Goal: Task Accomplishment & Management: Use online tool/utility

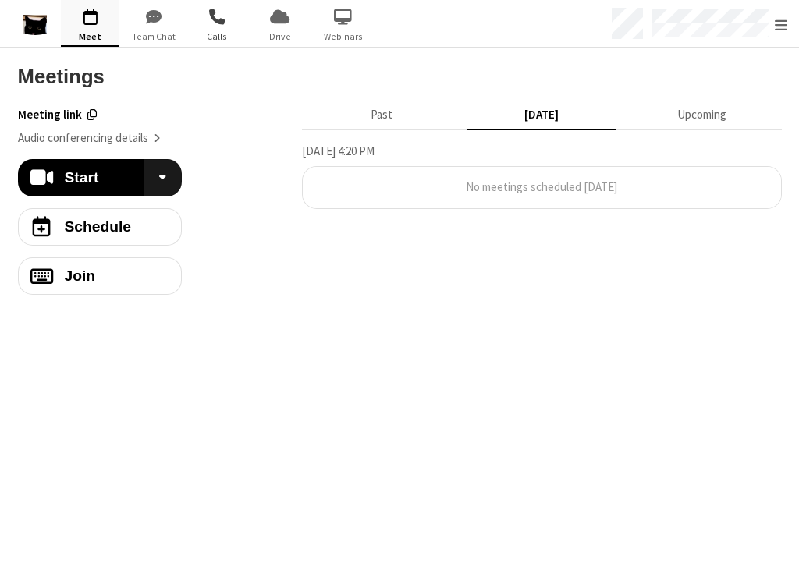
click at [220, 41] on span "Calls" at bounding box center [216, 37] width 59 height 14
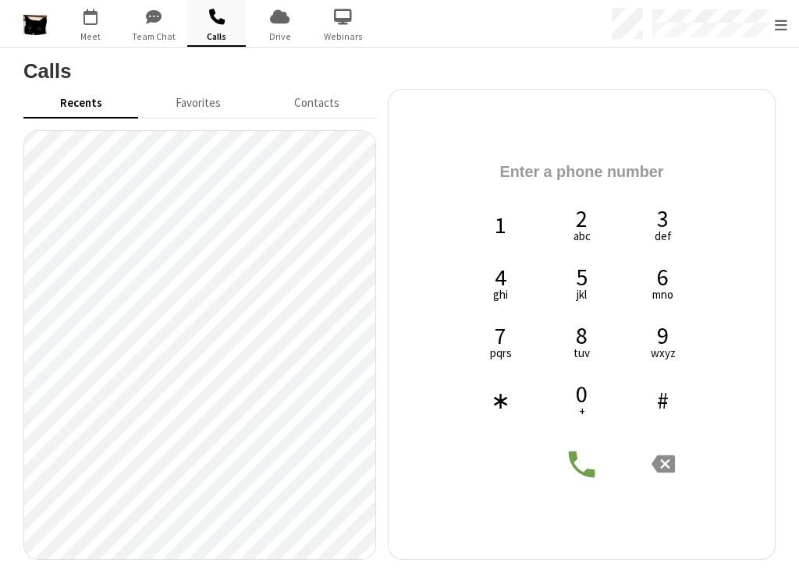
click at [50, 27] on link at bounding box center [35, 23] width 47 height 23
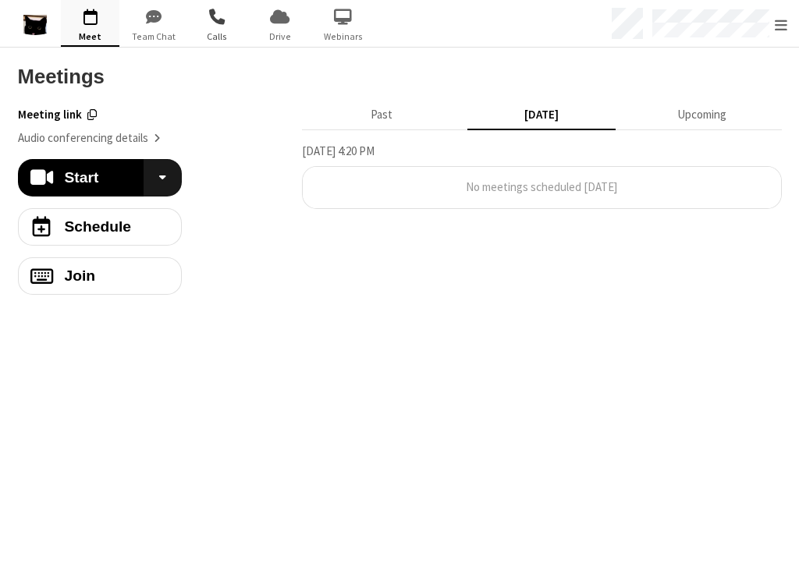
click at [214, 27] on span "button" at bounding box center [216, 16] width 59 height 27
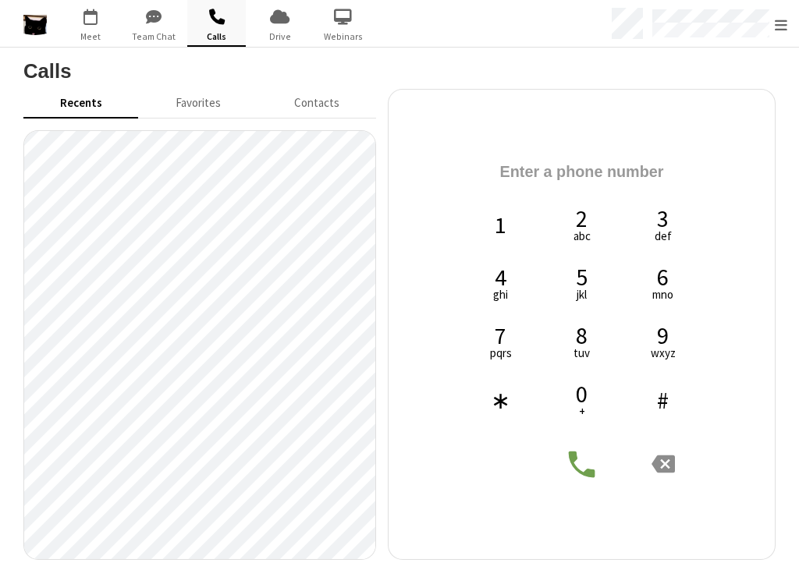
click at [229, 27] on span "button" at bounding box center [216, 16] width 59 height 27
click at [238, 27] on span "button" at bounding box center [216, 16] width 59 height 27
click at [114, 32] on span "Meet" at bounding box center [90, 37] width 59 height 14
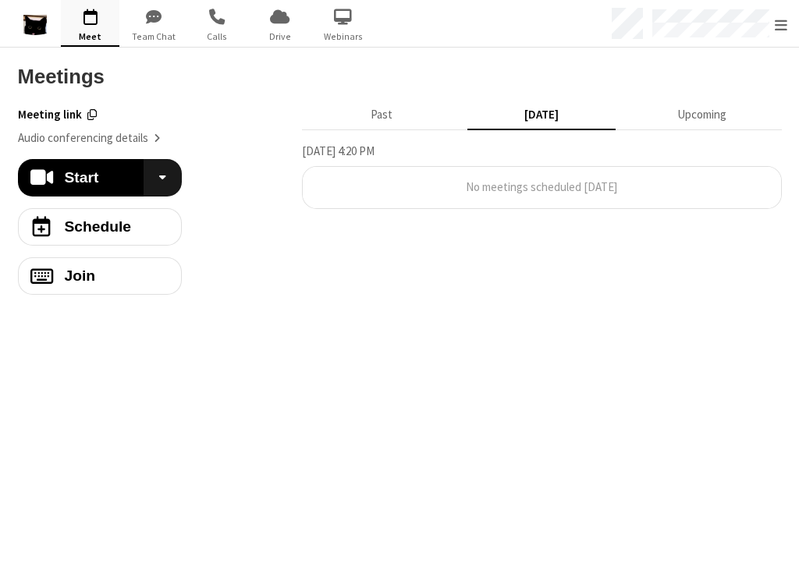
click at [75, 27] on span "button" at bounding box center [90, 16] width 59 height 27
click at [355, 22] on span "button" at bounding box center [343, 16] width 59 height 27
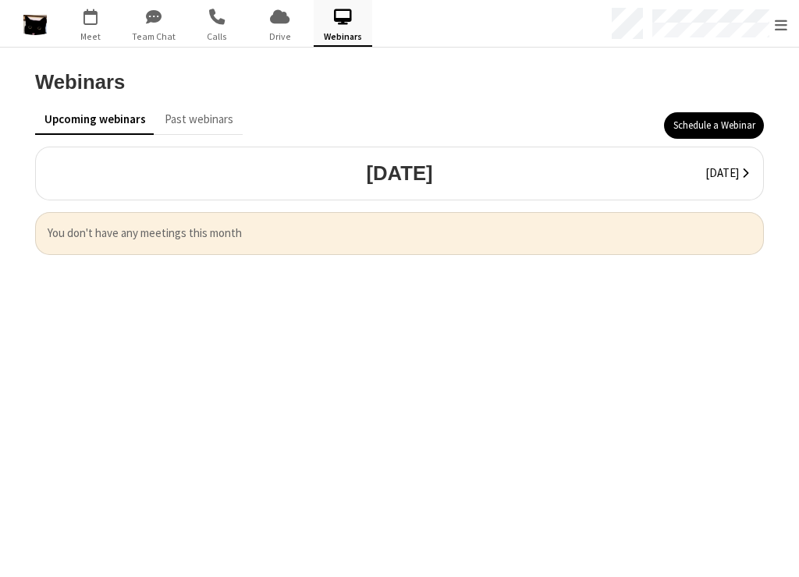
click at [44, 27] on img at bounding box center [34, 26] width 23 height 23
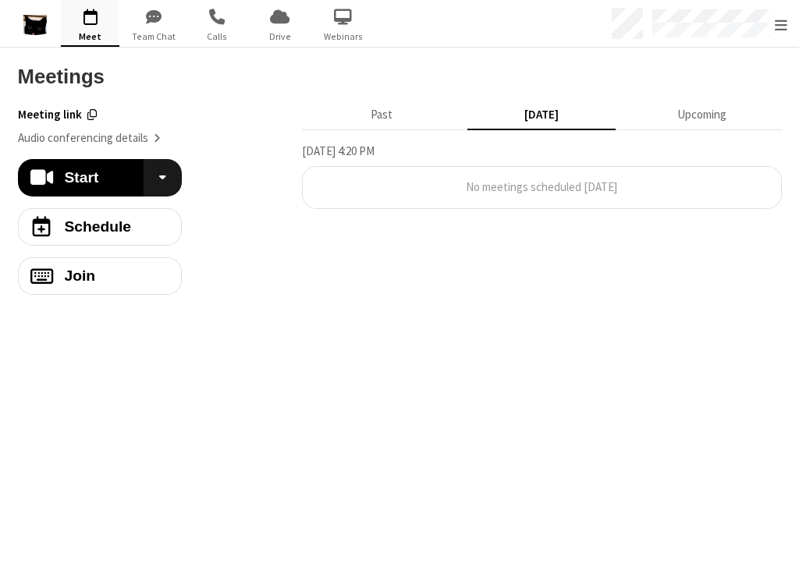
click at [30, 32] on img at bounding box center [34, 26] width 23 height 23
drag, startPoint x: 542, startPoint y: 3, endPoint x: 337, endPoint y: -32, distance: 208.2
click at [337, 0] on html "Go to Meet Go to Team Chat Go to Calls Go to Drive Go to Webinars Menu Settings…" at bounding box center [399, 288] width 799 height 577
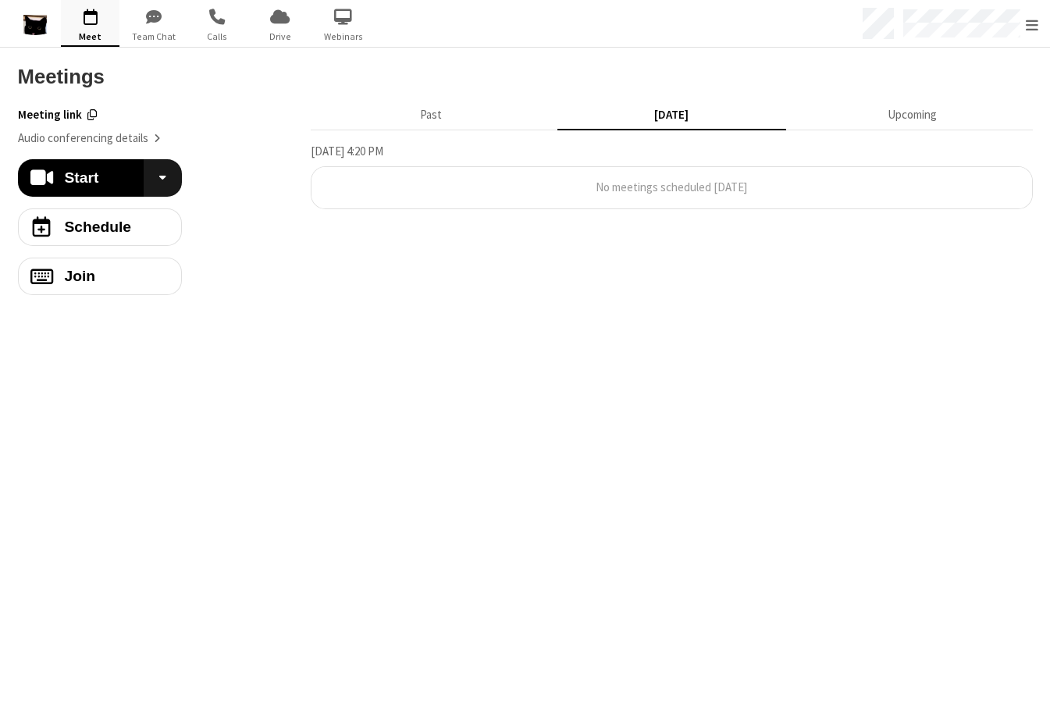
click at [101, 24] on span "button" at bounding box center [90, 16] width 59 height 27
click at [86, 25] on span "button" at bounding box center [90, 16] width 59 height 27
click at [203, 15] on span "button" at bounding box center [216, 16] width 59 height 27
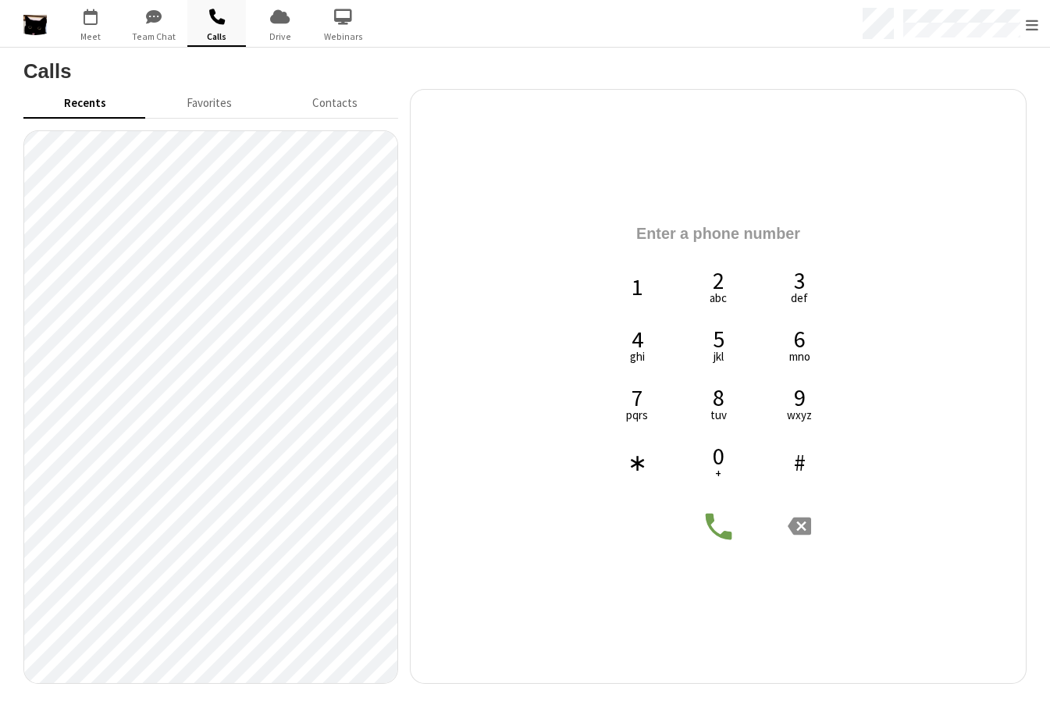
click at [224, 25] on span "button" at bounding box center [216, 16] width 59 height 27
click at [233, 27] on span "button" at bounding box center [216, 16] width 59 height 27
click at [798, 30] on div at bounding box center [953, 23] width 193 height 47
click at [226, 30] on span "Calls" at bounding box center [216, 37] width 59 height 14
click at [234, 23] on span "button" at bounding box center [216, 16] width 59 height 27
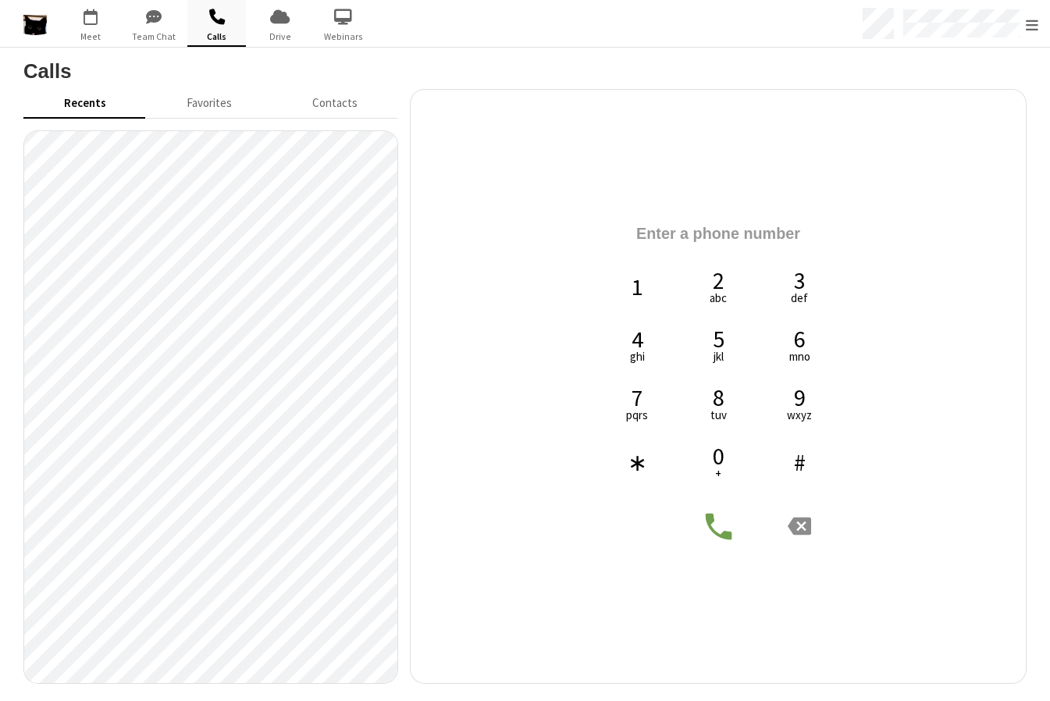
click at [234, 23] on span "button" at bounding box center [216, 16] width 59 height 27
click at [233, 23] on span "button" at bounding box center [216, 16] width 59 height 27
click at [353, 37] on span "Webinars" at bounding box center [343, 37] width 59 height 14
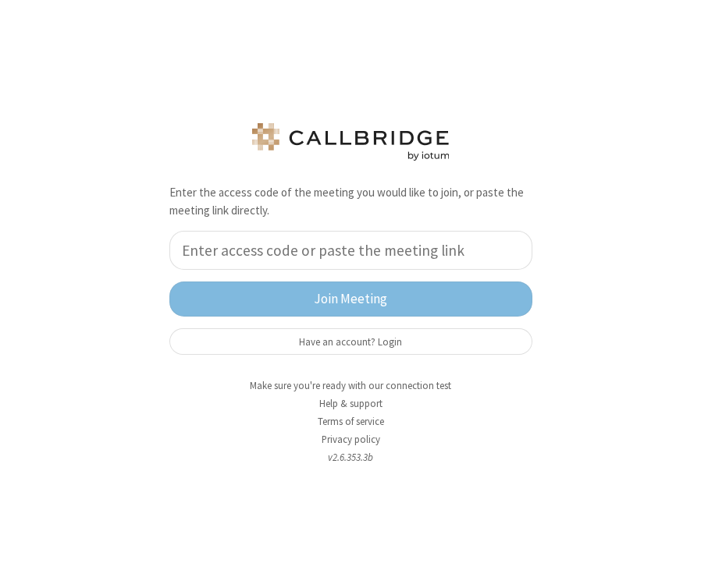
click at [204, 262] on input "tel" at bounding box center [350, 250] width 363 height 39
type input "u"
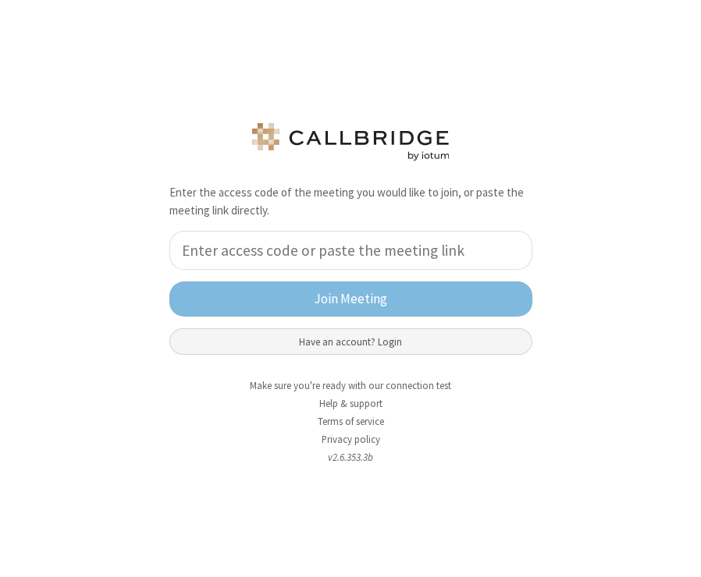
click at [204, 341] on button "Have an account? Login" at bounding box center [350, 342] width 363 height 27
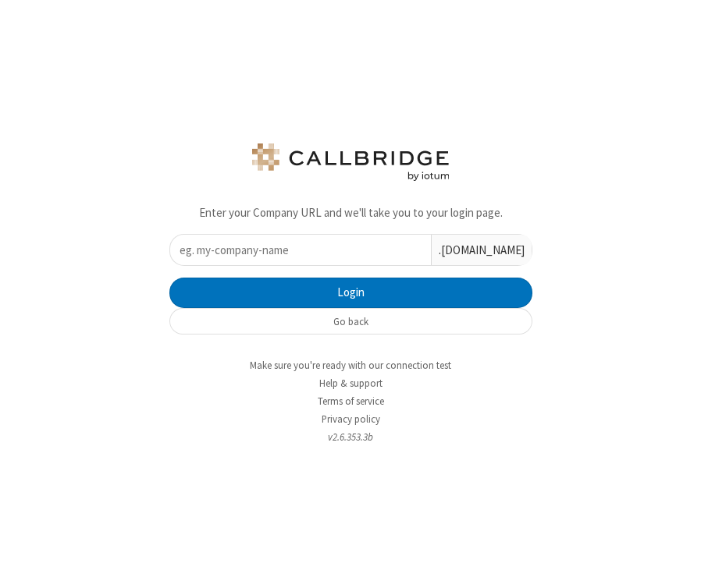
click at [204, 252] on input "text" at bounding box center [300, 250] width 261 height 30
type input "ucaas-tech"
click at [169, 278] on button "Login" at bounding box center [350, 293] width 363 height 31
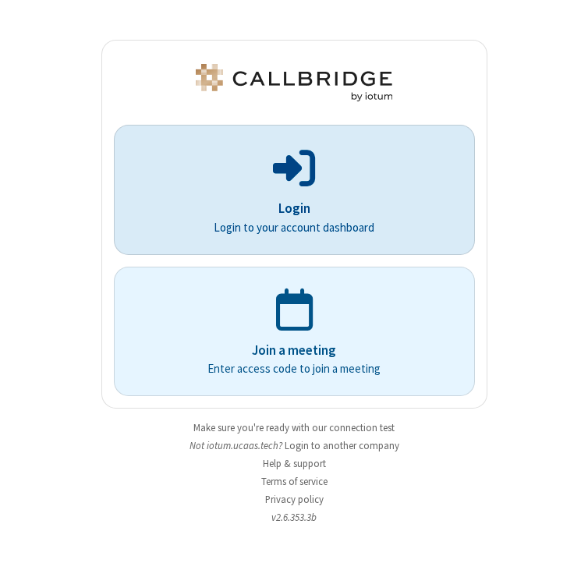
click at [183, 194] on div "Login Login to your account dashboard" at bounding box center [294, 190] width 341 height 116
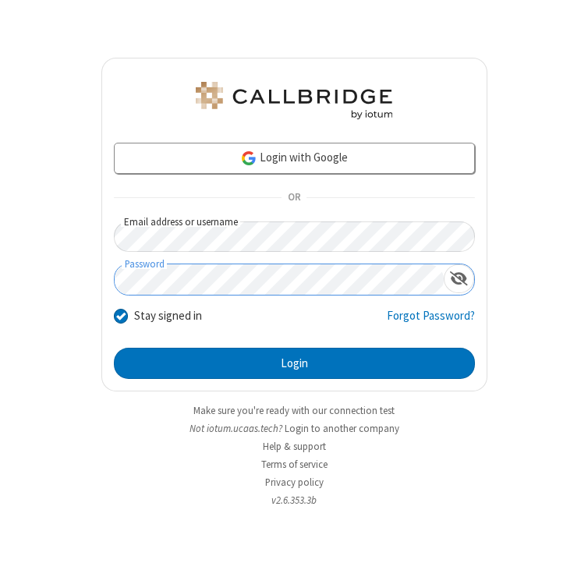
click at [114, 348] on button "Login" at bounding box center [294, 363] width 361 height 31
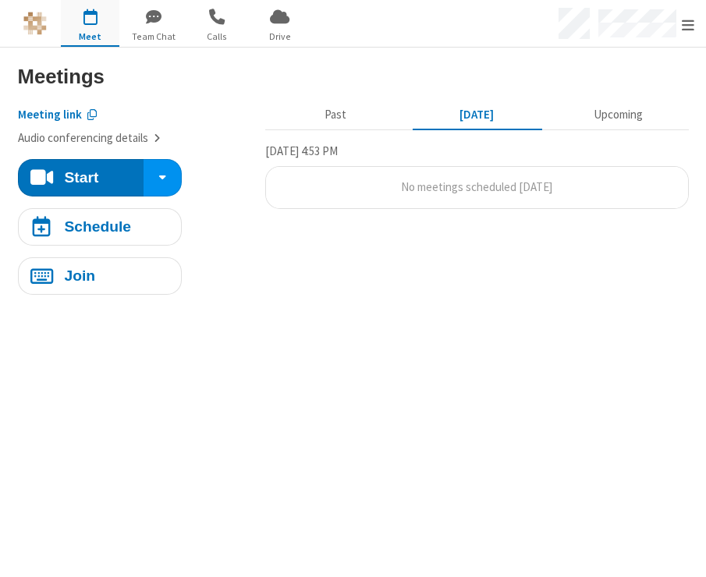
click at [115, 135] on button "Audio conferencing details" at bounding box center [89, 139] width 143 height 18
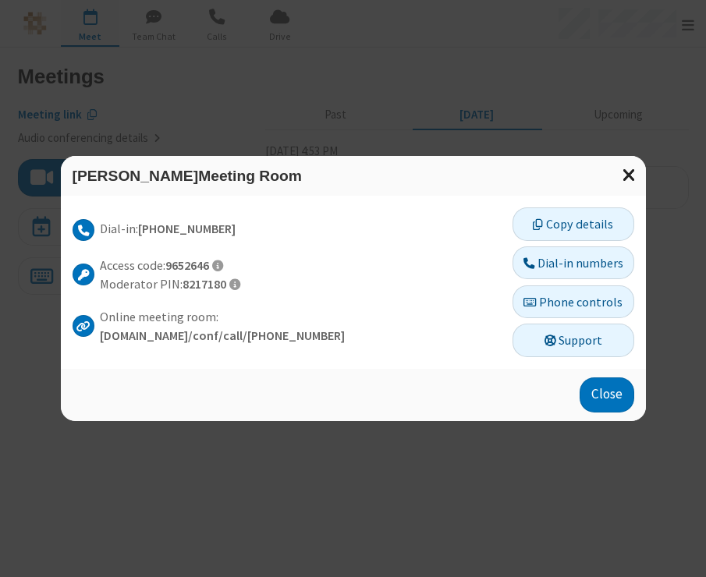
click at [204, 172] on span at bounding box center [630, 175] width 14 height 20
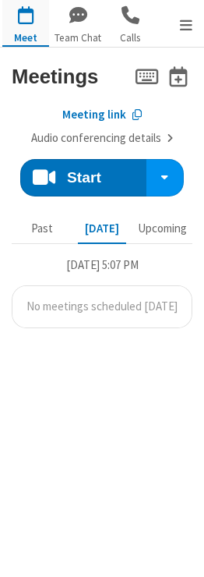
click at [135, 394] on section "Start Meetings Meeting link Audio conferencing details Start Schedule Join Past…" at bounding box center [102, 313] width 204 height 530
